Goal: Task Accomplishment & Management: Manage account settings

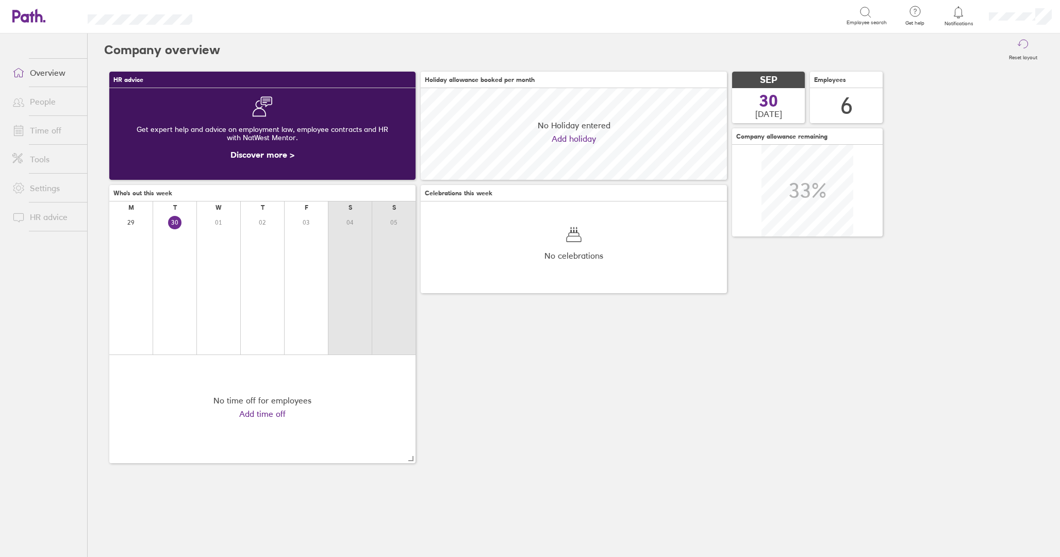
scroll to position [92, 306]
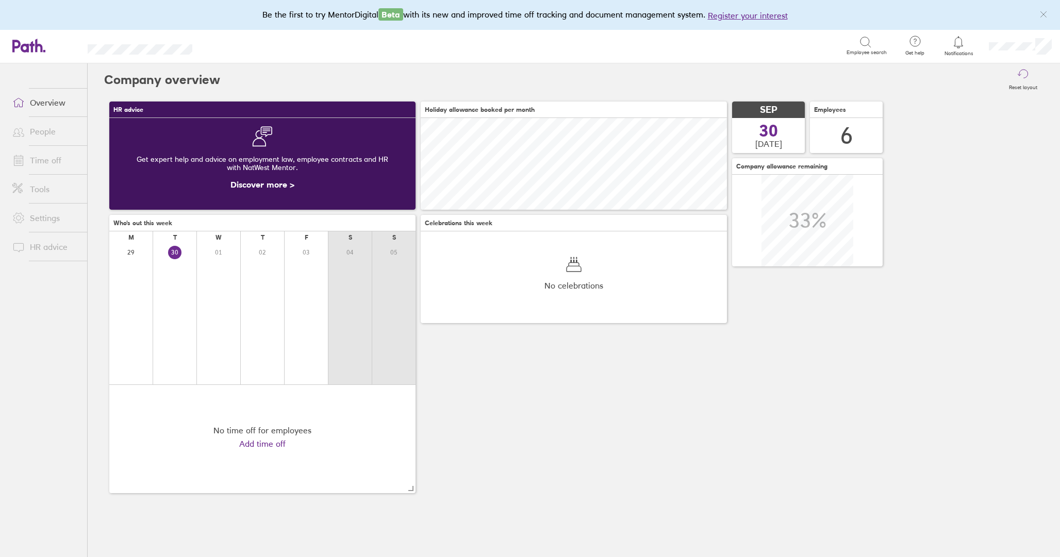
click at [51, 130] on link "People" at bounding box center [45, 131] width 83 height 21
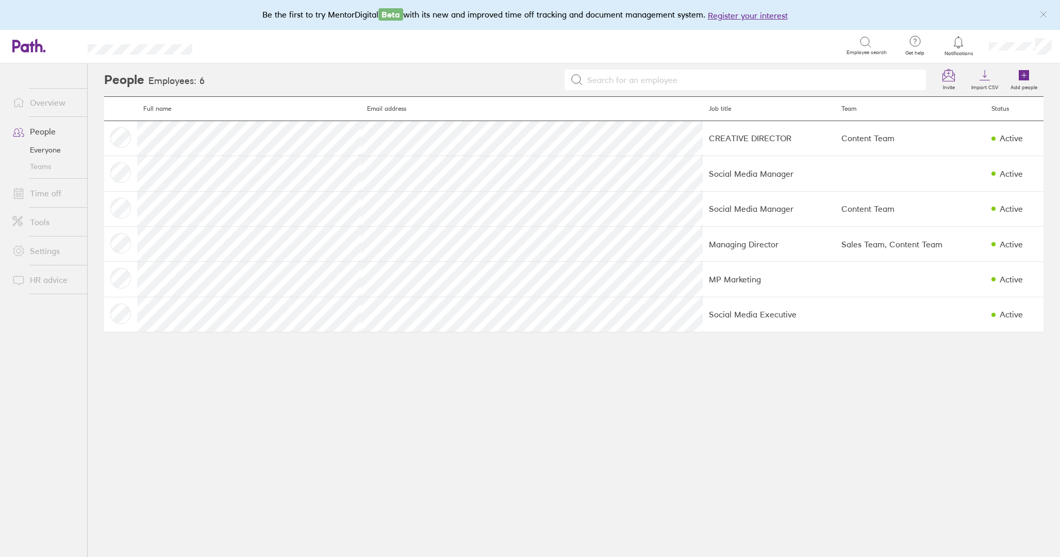
click at [63, 196] on link "Time off" at bounding box center [45, 193] width 83 height 21
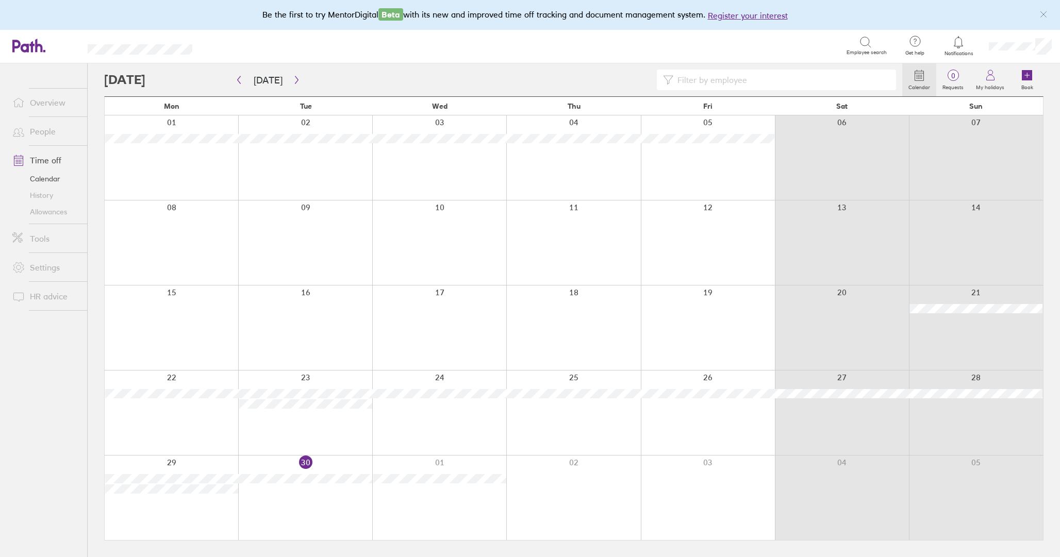
click at [57, 211] on link "Allowances" at bounding box center [45, 212] width 83 height 16
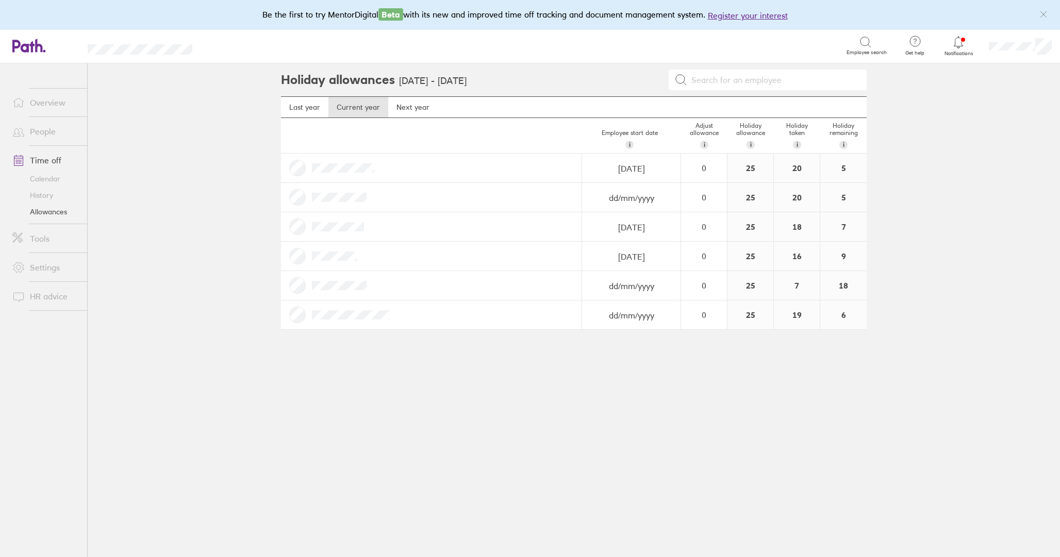
click at [51, 264] on link "Settings" at bounding box center [45, 267] width 83 height 21
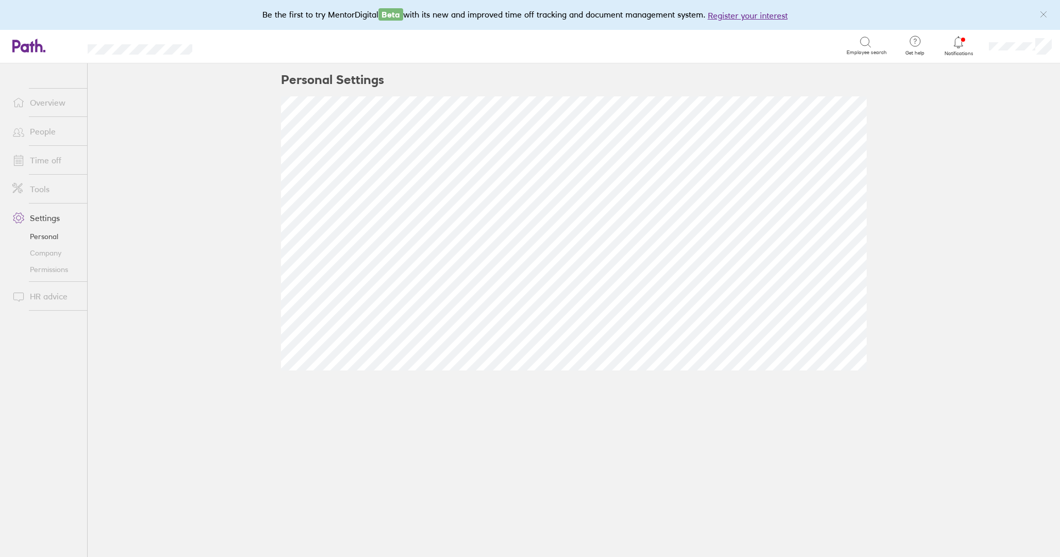
click at [52, 191] on link "Tools" at bounding box center [45, 189] width 83 height 21
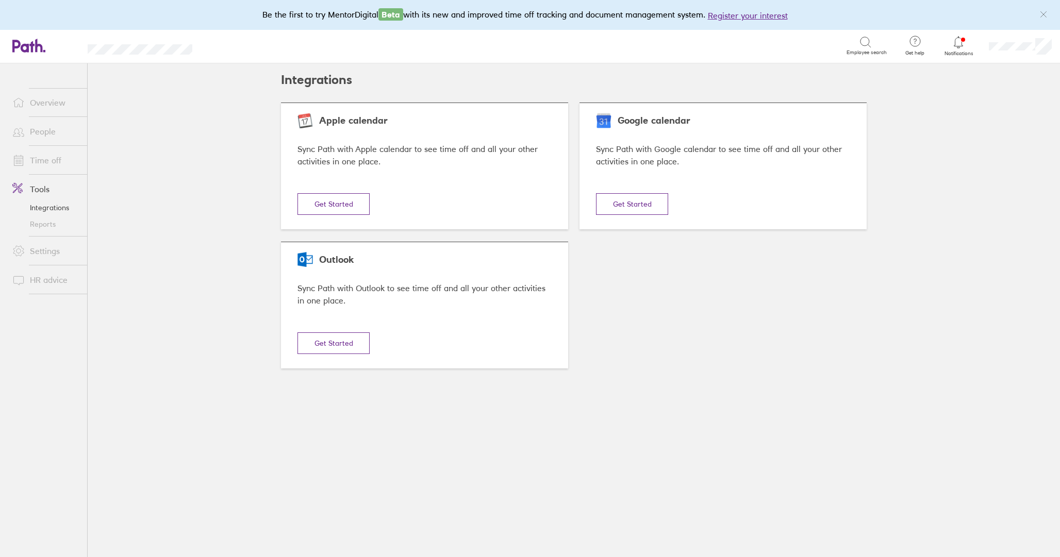
click at [54, 173] on li "Time off" at bounding box center [43, 160] width 87 height 29
click at [59, 168] on link "Time off" at bounding box center [45, 160] width 83 height 21
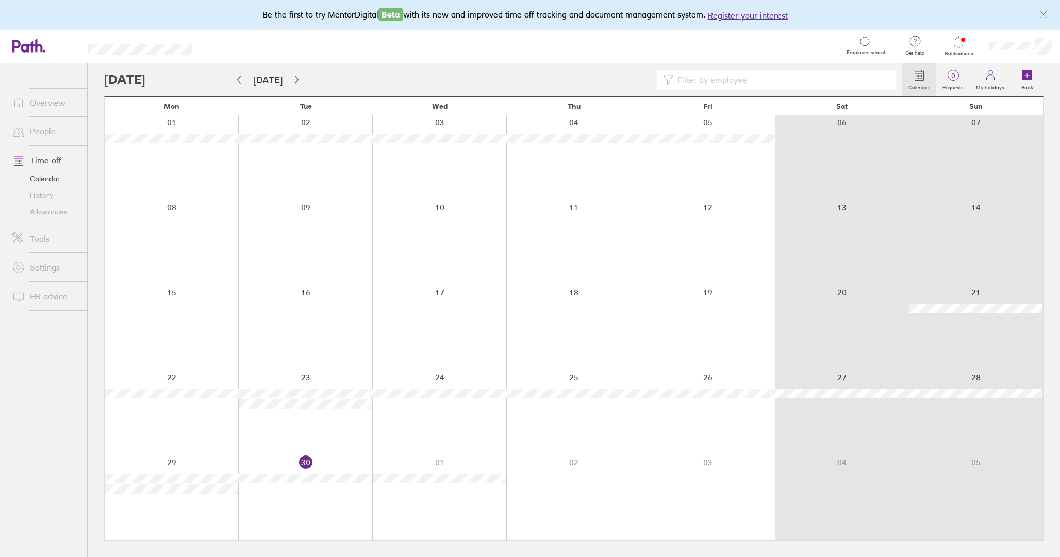
click at [55, 216] on link "Allowances" at bounding box center [45, 212] width 83 height 16
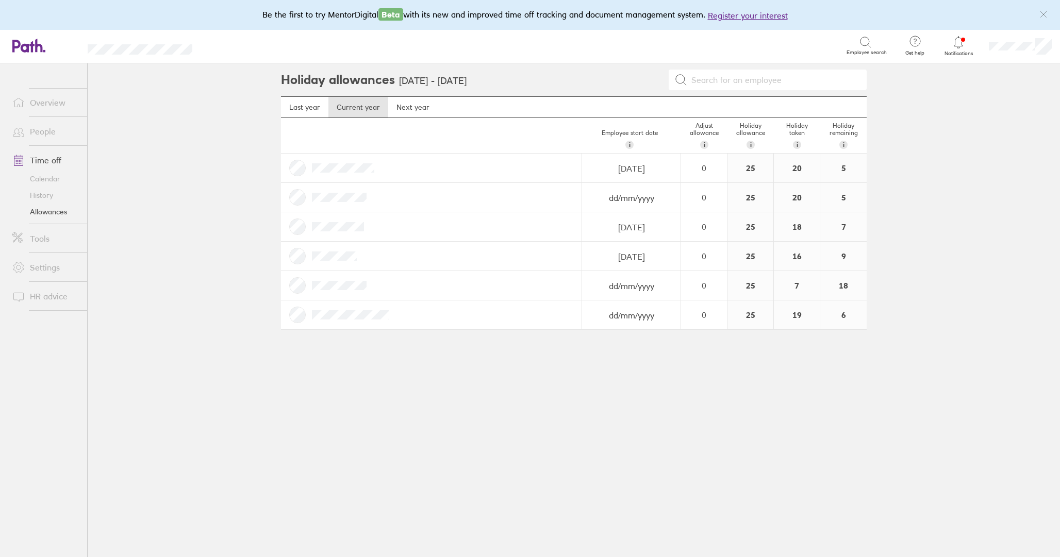
click at [963, 48] on div at bounding box center [959, 42] width 34 height 14
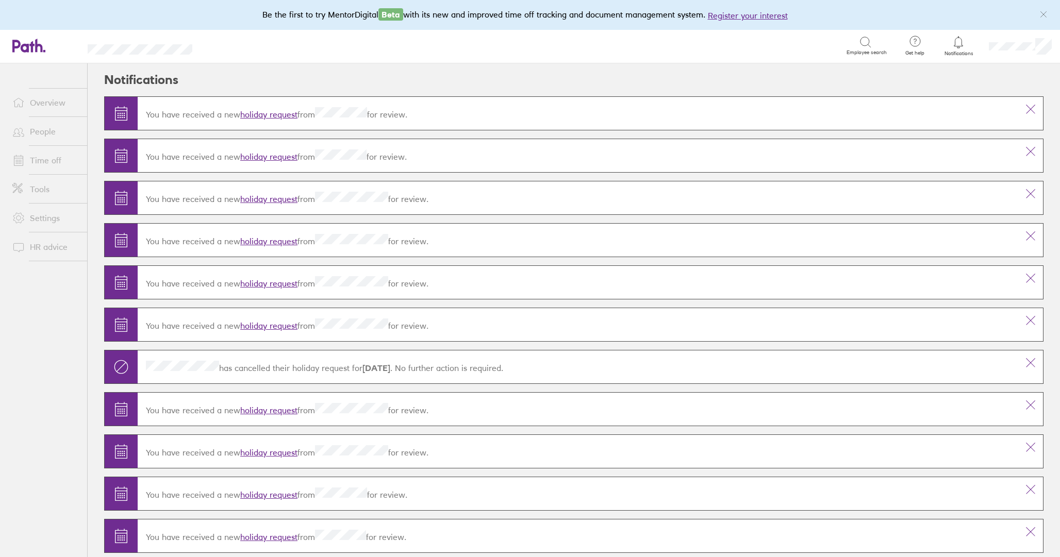
click at [51, 101] on link "Overview" at bounding box center [45, 102] width 83 height 21
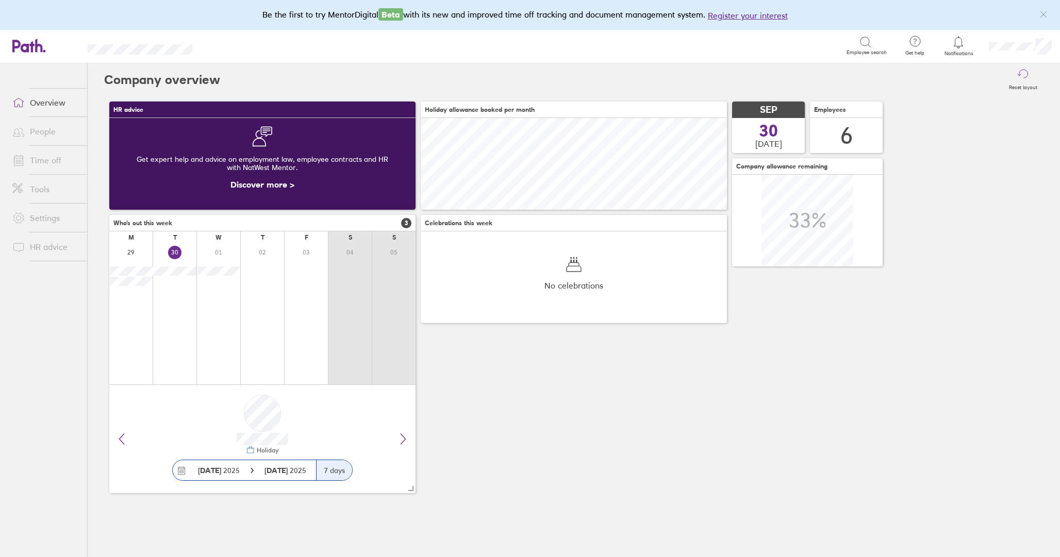
scroll to position [92, 306]
click at [406, 434] on icon at bounding box center [403, 439] width 12 height 12
click at [54, 167] on link "Time off" at bounding box center [45, 160] width 83 height 21
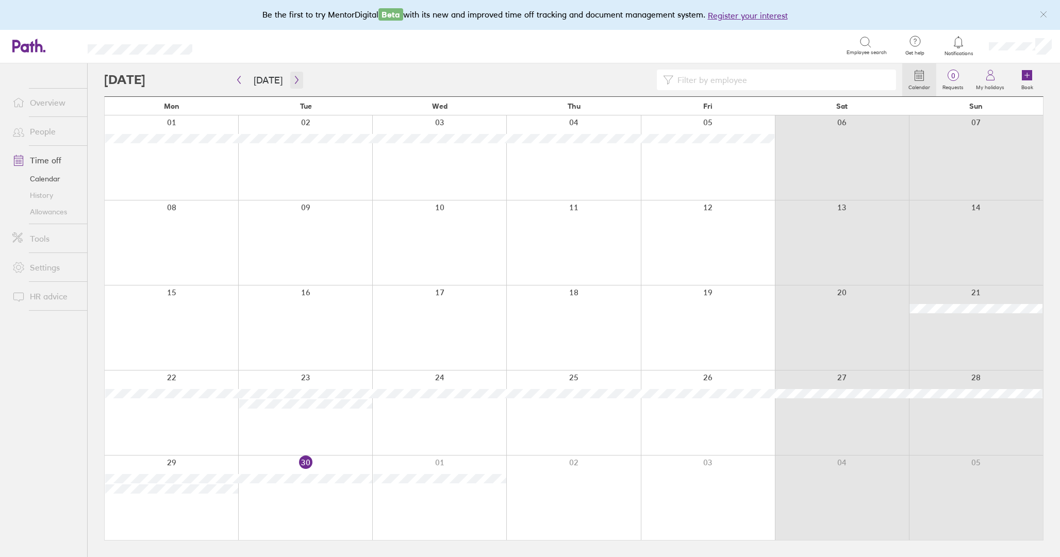
click at [297, 82] on icon "button" at bounding box center [297, 80] width 8 height 8
click at [293, 79] on icon "button" at bounding box center [297, 80] width 8 height 8
click at [295, 82] on icon "button" at bounding box center [296, 80] width 3 height 8
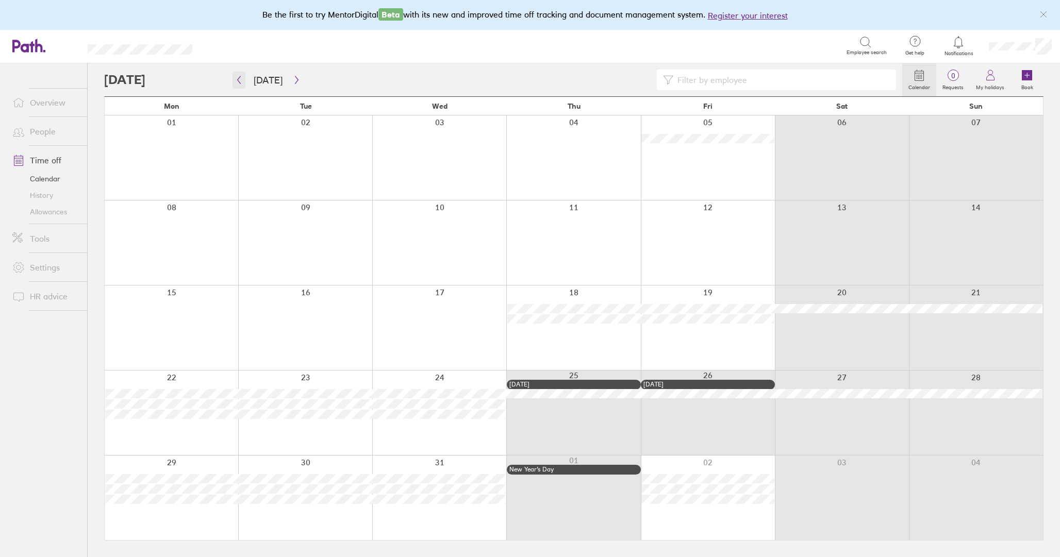
click at [243, 87] on button "button" at bounding box center [238, 80] width 13 height 17
